Goal: Find specific page/section: Find specific page/section

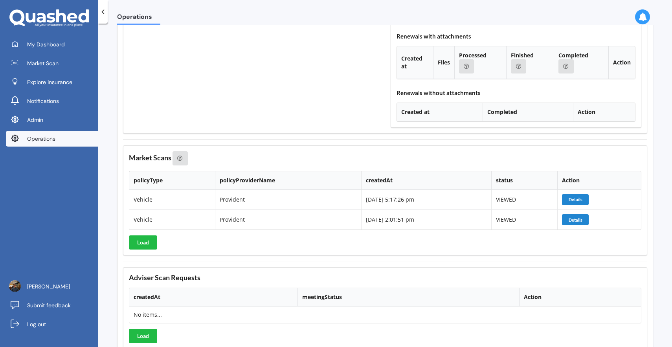
scroll to position [1114, 0]
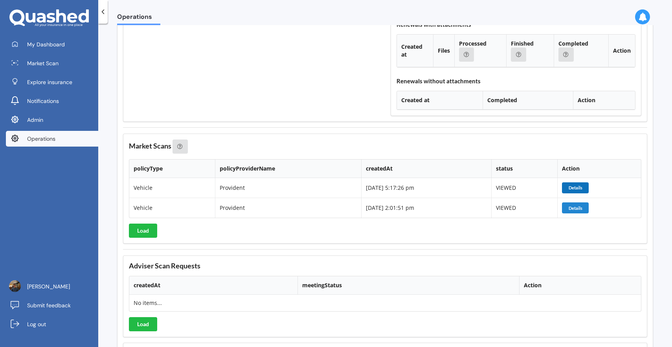
click at [582, 186] on button "Details" at bounding box center [575, 187] width 27 height 11
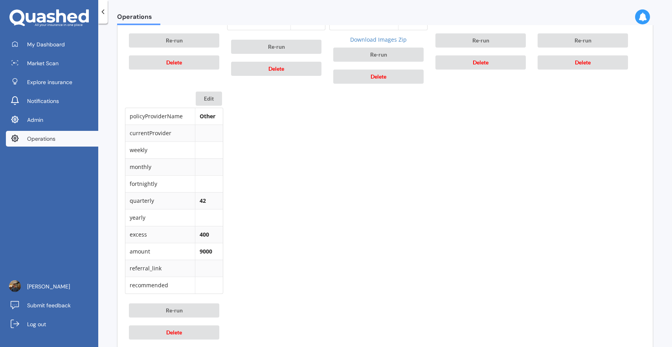
scroll to position [600, 0]
